Goal: Task Accomplishment & Management: Use online tool/utility

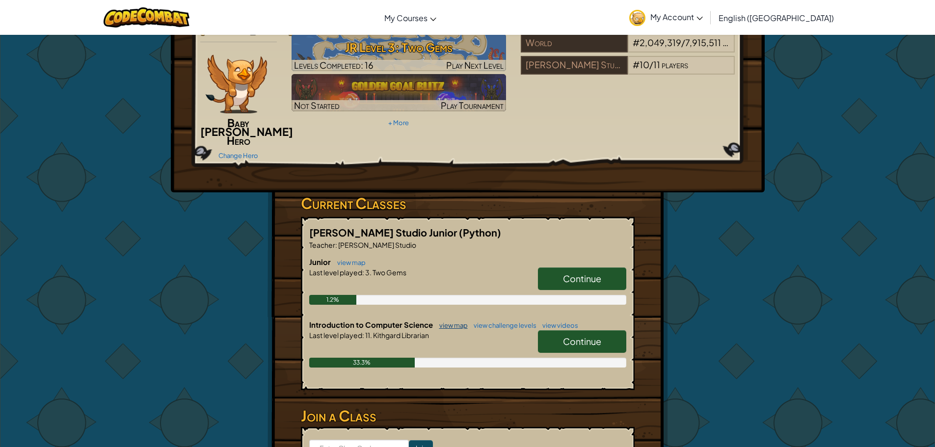
scroll to position [98, 0]
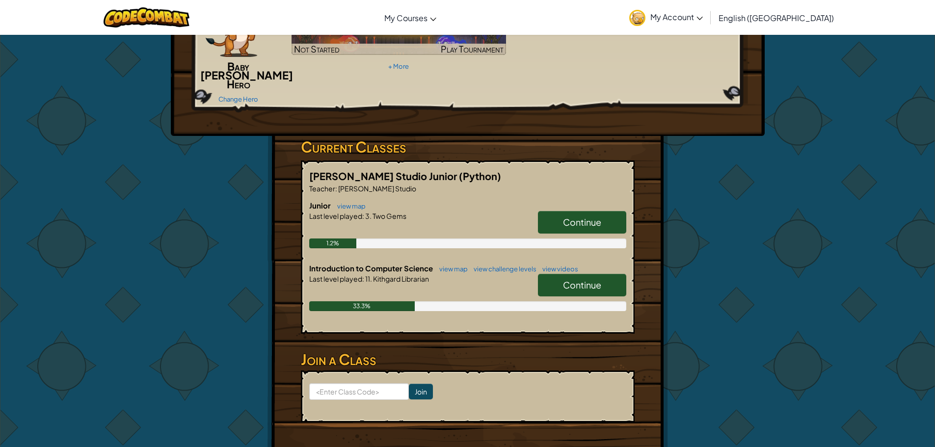
click at [562, 211] on link "Continue" at bounding box center [582, 222] width 88 height 23
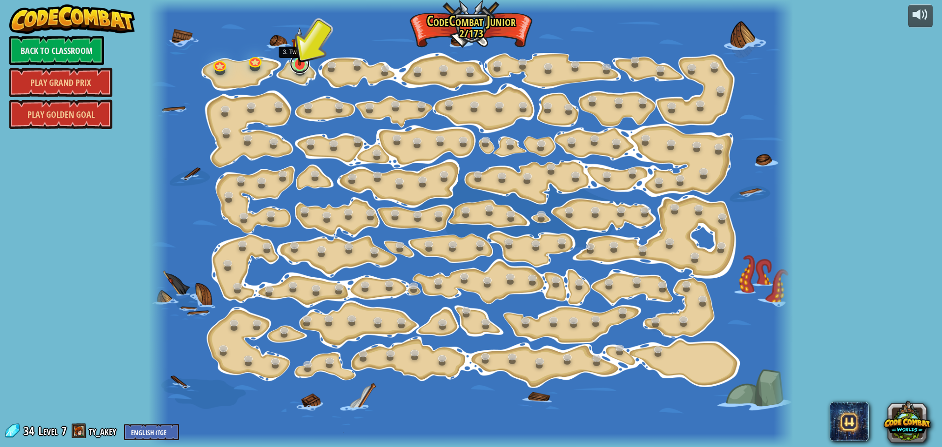
click at [299, 72] on link at bounding box center [300, 64] width 20 height 20
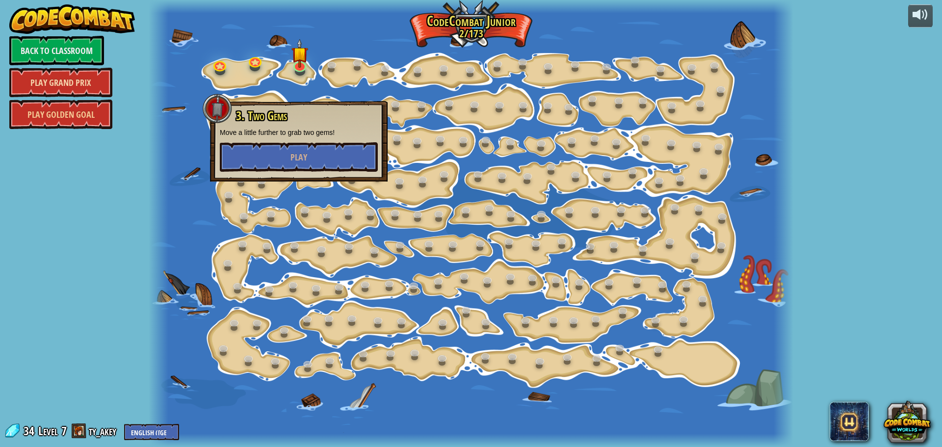
click at [89, 68] on link "Play Grand Prix" at bounding box center [60, 82] width 103 height 29
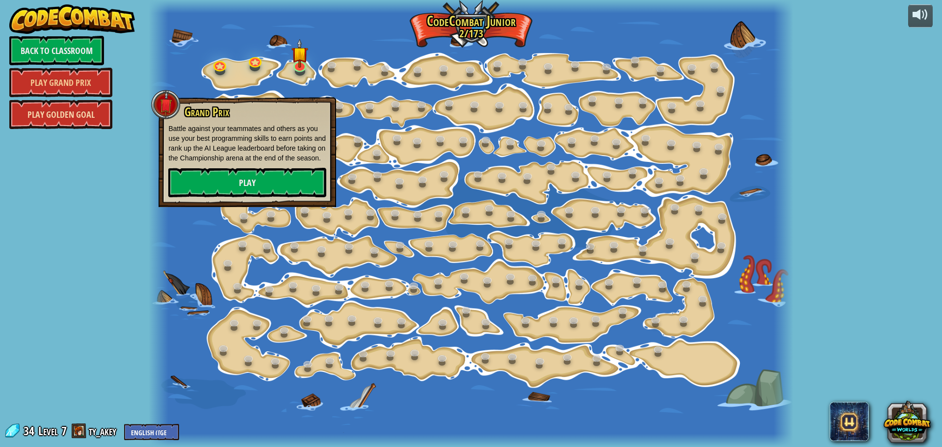
click at [92, 112] on link "Play Golden Goal" at bounding box center [60, 114] width 103 height 29
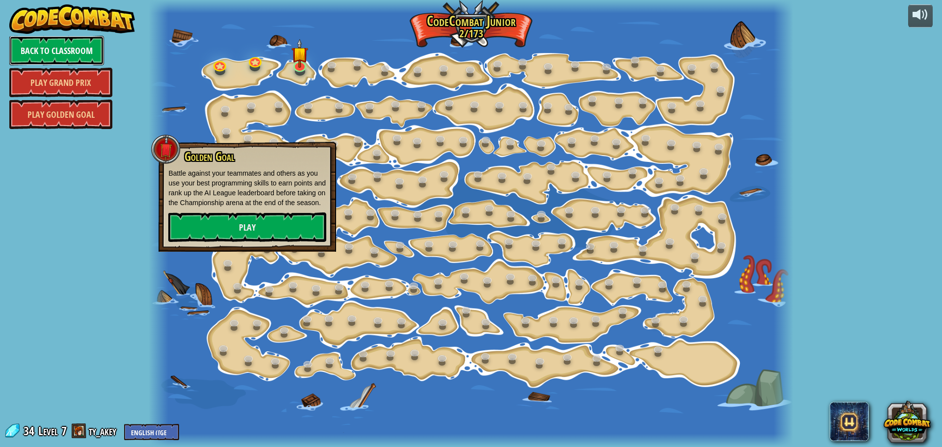
click at [82, 56] on link "Back to Classroom" at bounding box center [56, 50] width 95 height 29
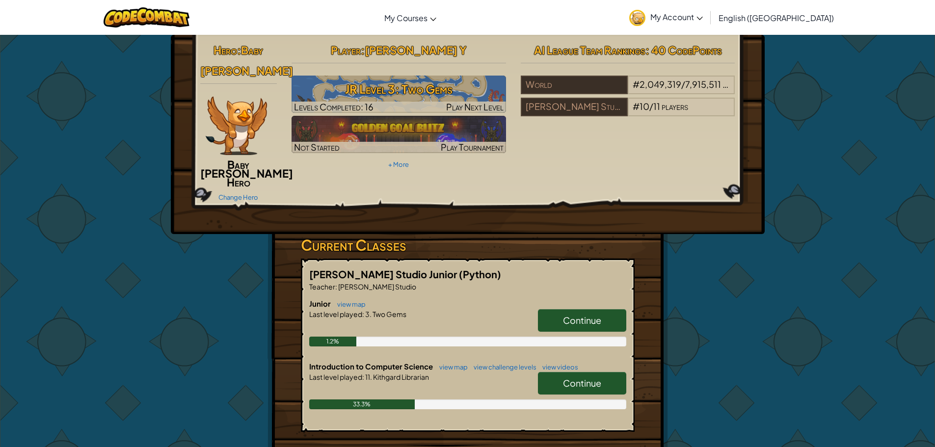
click at [588, 299] on h6 "Junior view map" at bounding box center [467, 303] width 317 height 11
click at [591, 315] on span "Continue" at bounding box center [582, 320] width 38 height 11
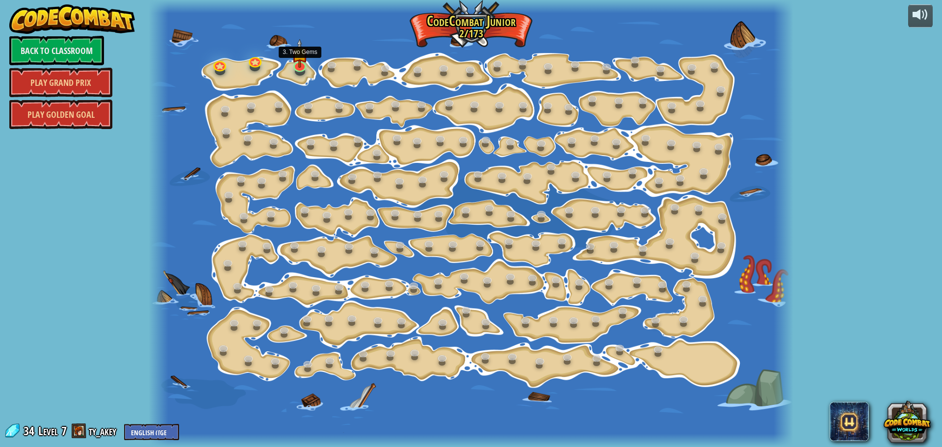
click at [295, 69] on link at bounding box center [300, 66] width 20 height 15
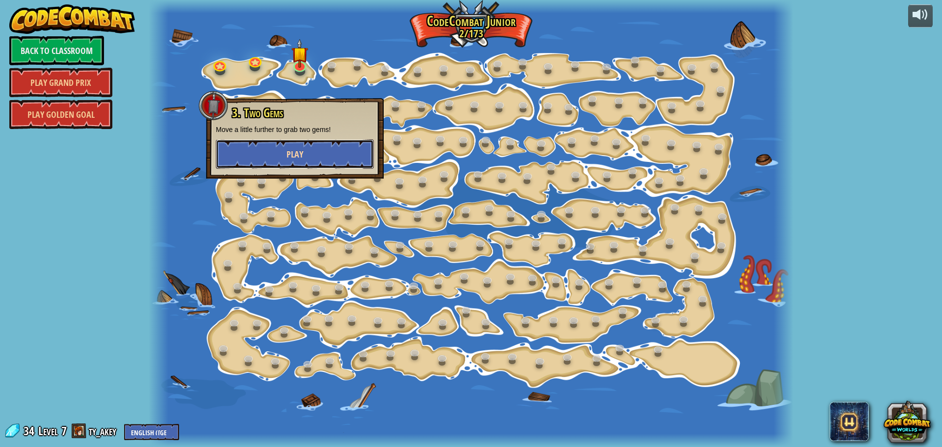
click at [309, 146] on button "Play" at bounding box center [295, 153] width 158 height 29
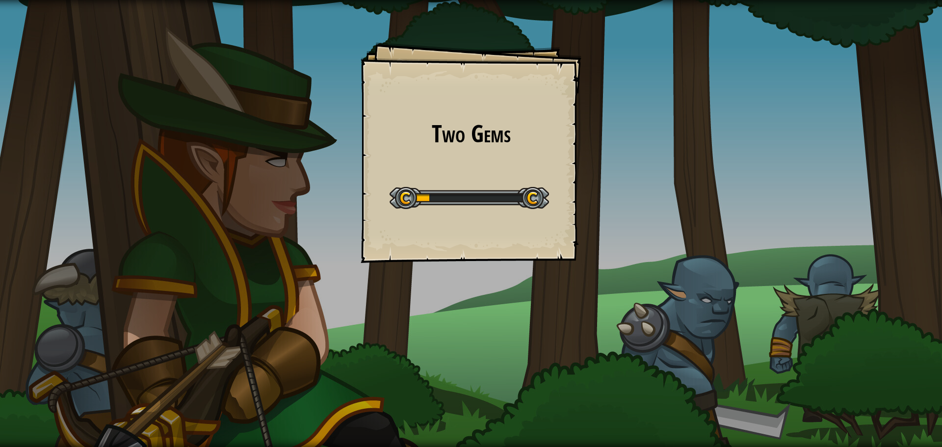
click at [379, 148] on div "Two Gems Goals Start Level Error loading from server. Try refreshing the page. …" at bounding box center [471, 152] width 221 height 221
